Goal: Task Accomplishment & Management: Use online tool/utility

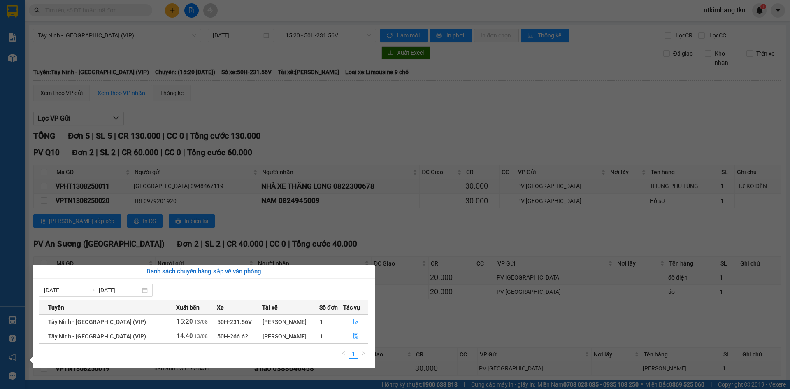
scroll to position [38, 0]
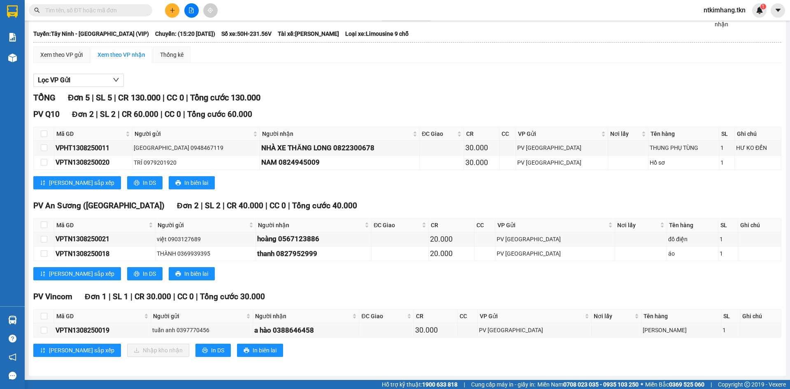
click at [505, 347] on section "Kết quả tìm kiếm ( 0 ) Bộ lọc No Data ntkimhang.tkn 1 Báo cáo Mẫu 1: Báo cáo dò…" at bounding box center [395, 194] width 790 height 389
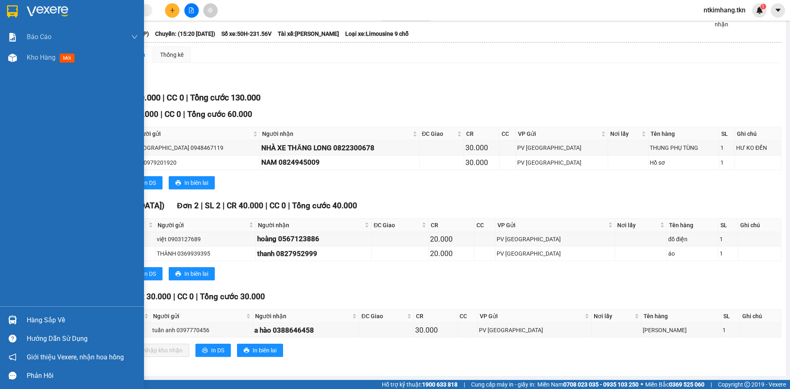
click at [50, 323] on div "Hàng sắp về" at bounding box center [82, 320] width 111 height 12
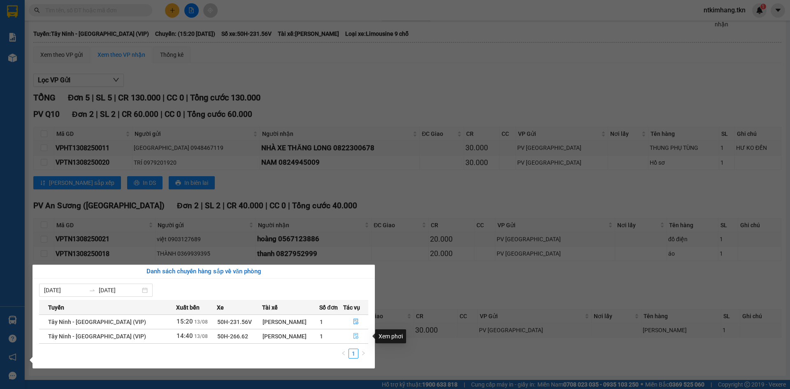
click at [356, 340] on button "button" at bounding box center [356, 336] width 24 height 13
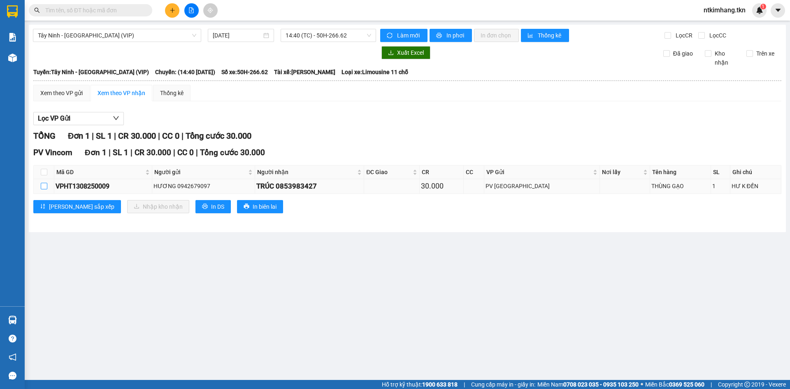
click at [44, 186] on input "checkbox" at bounding box center [44, 186] width 7 height 7
checkbox input "true"
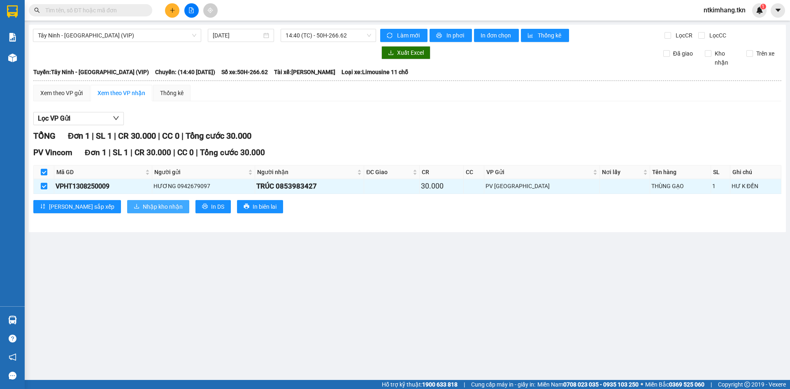
click at [143, 206] on span "Nhập kho nhận" at bounding box center [163, 206] width 40 height 9
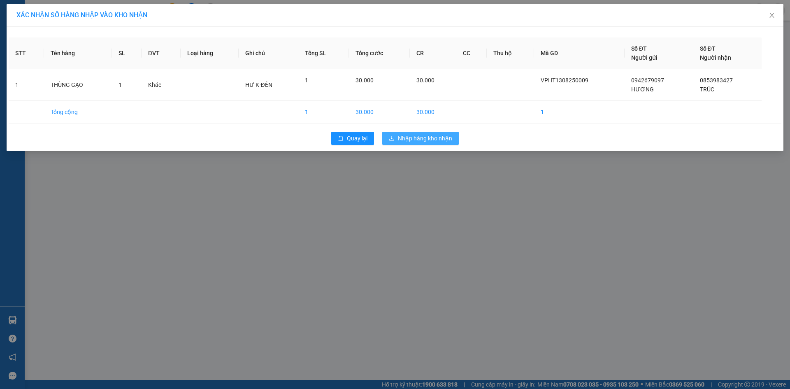
click at [407, 137] on span "Nhập hàng kho nhận" at bounding box center [425, 138] width 54 height 9
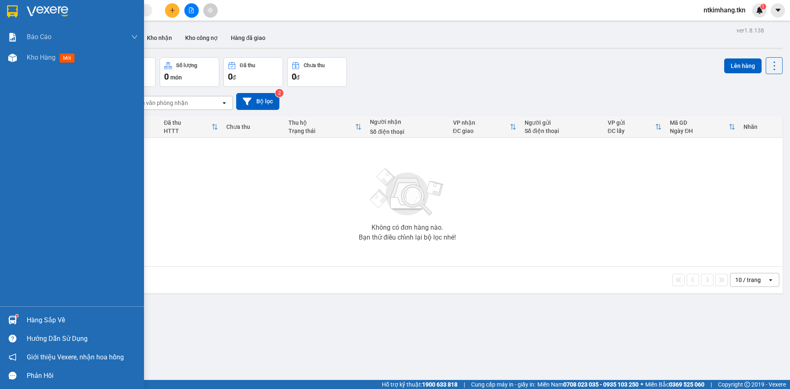
click at [36, 317] on div "Hàng sắp về" at bounding box center [82, 320] width 111 height 12
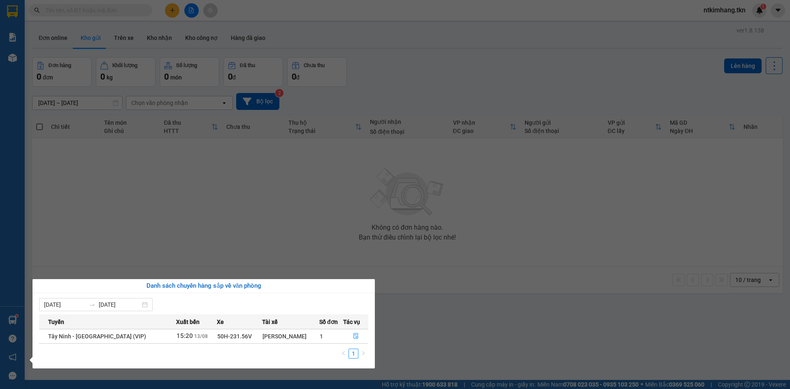
click at [416, 337] on section "Kết quả tìm kiếm ( 0 ) Bộ lọc No Data ntkimhang.tkn 1 Báo cáo Mẫu 1: Báo cáo dò…" at bounding box center [395, 194] width 790 height 389
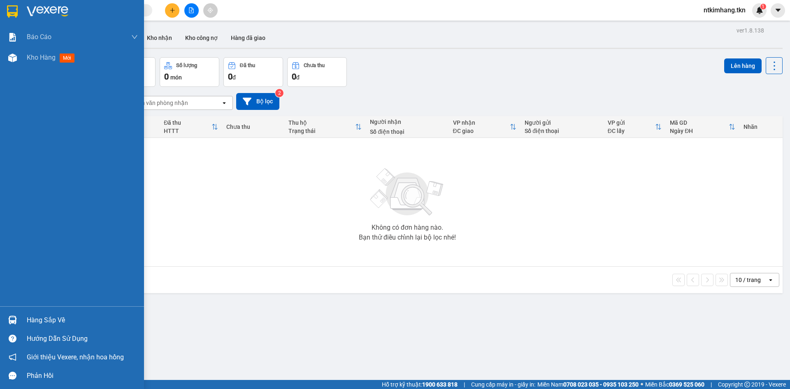
click at [60, 319] on div "Hàng sắp về" at bounding box center [82, 320] width 111 height 12
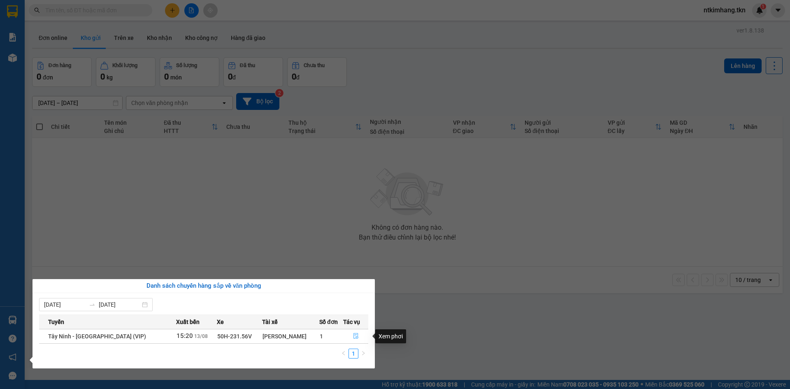
click at [354, 338] on icon "file-done" at bounding box center [356, 336] width 5 height 6
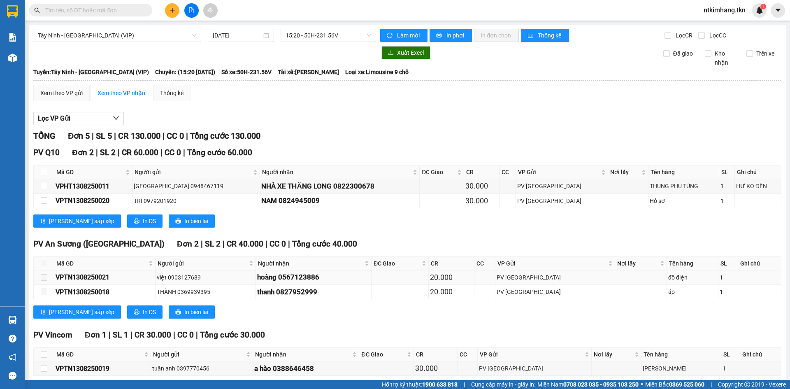
scroll to position [38, 0]
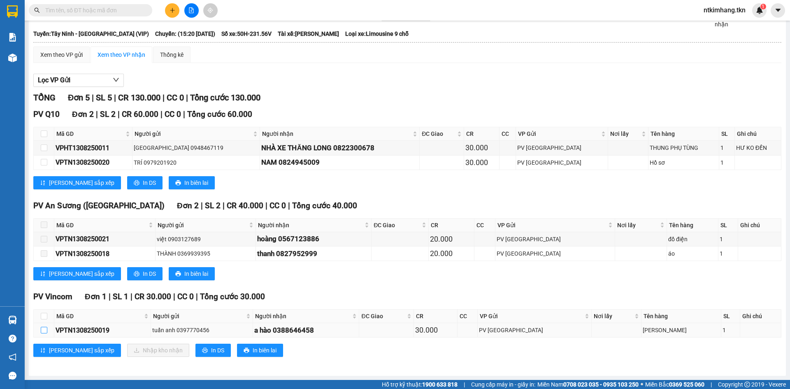
click at [44, 330] on input "checkbox" at bounding box center [44, 330] width 7 height 7
checkbox input "true"
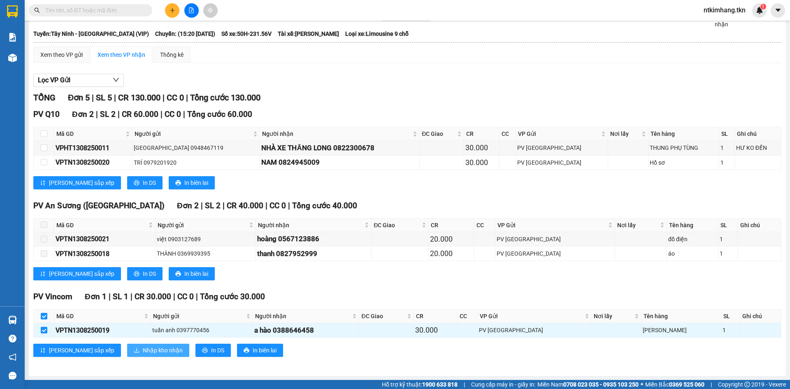
click at [143, 350] on span "Nhập kho nhận" at bounding box center [163, 350] width 40 height 9
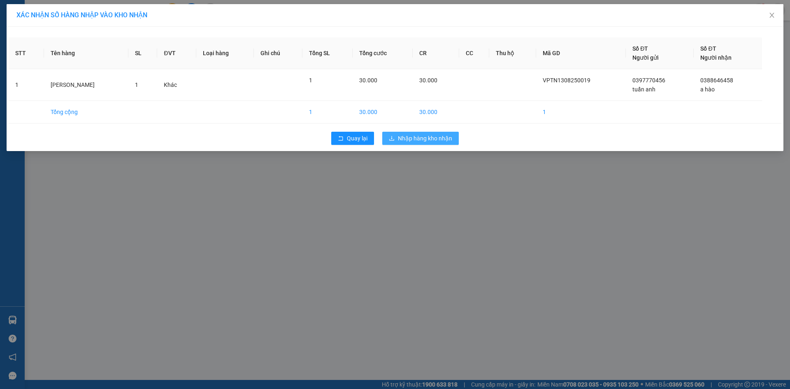
click at [416, 139] on span "Nhập hàng kho nhận" at bounding box center [425, 138] width 54 height 9
